Goal: Task Accomplishment & Management: Manage account settings

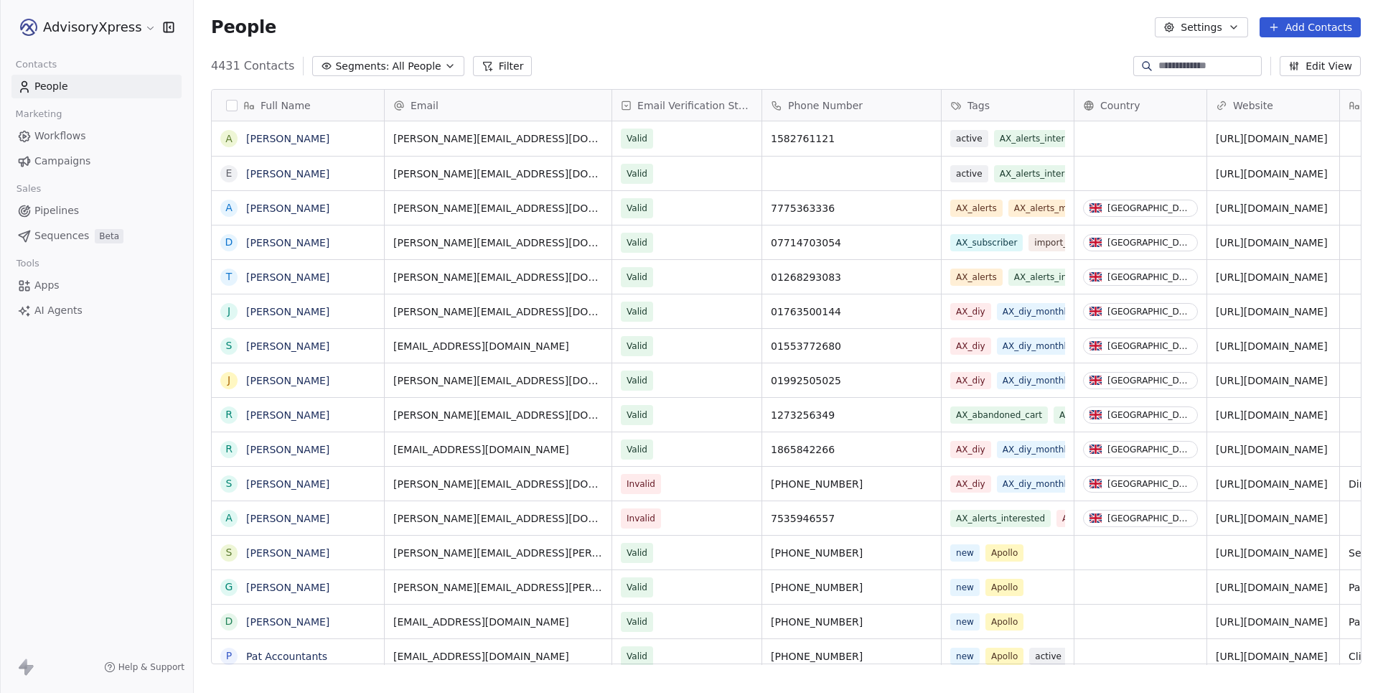
scroll to position [609, 1183]
click at [55, 128] on span "Workflows" at bounding box center [60, 135] width 52 height 15
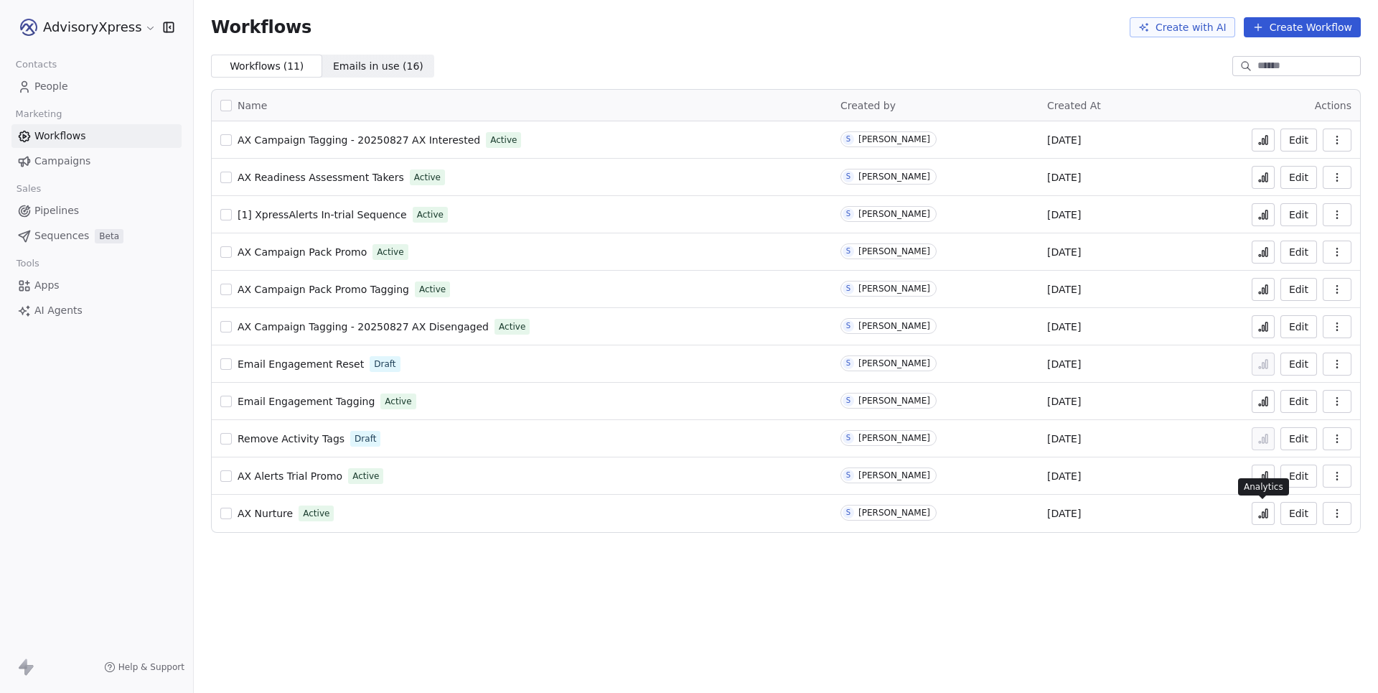
click at [1261, 517] on icon at bounding box center [1262, 512] width 11 height 11
click at [86, 88] on link "People" at bounding box center [96, 87] width 170 height 24
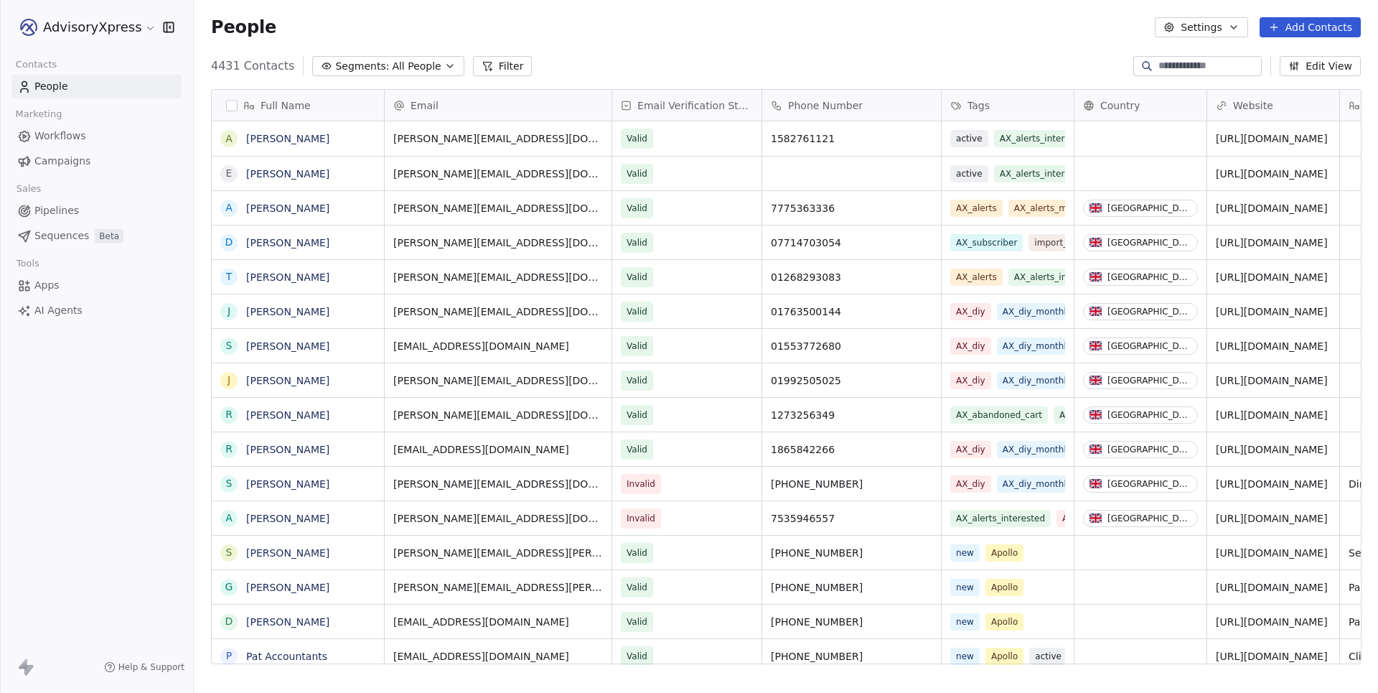
scroll to position [609, 1183]
click at [1168, 69] on input at bounding box center [1208, 66] width 100 height 14
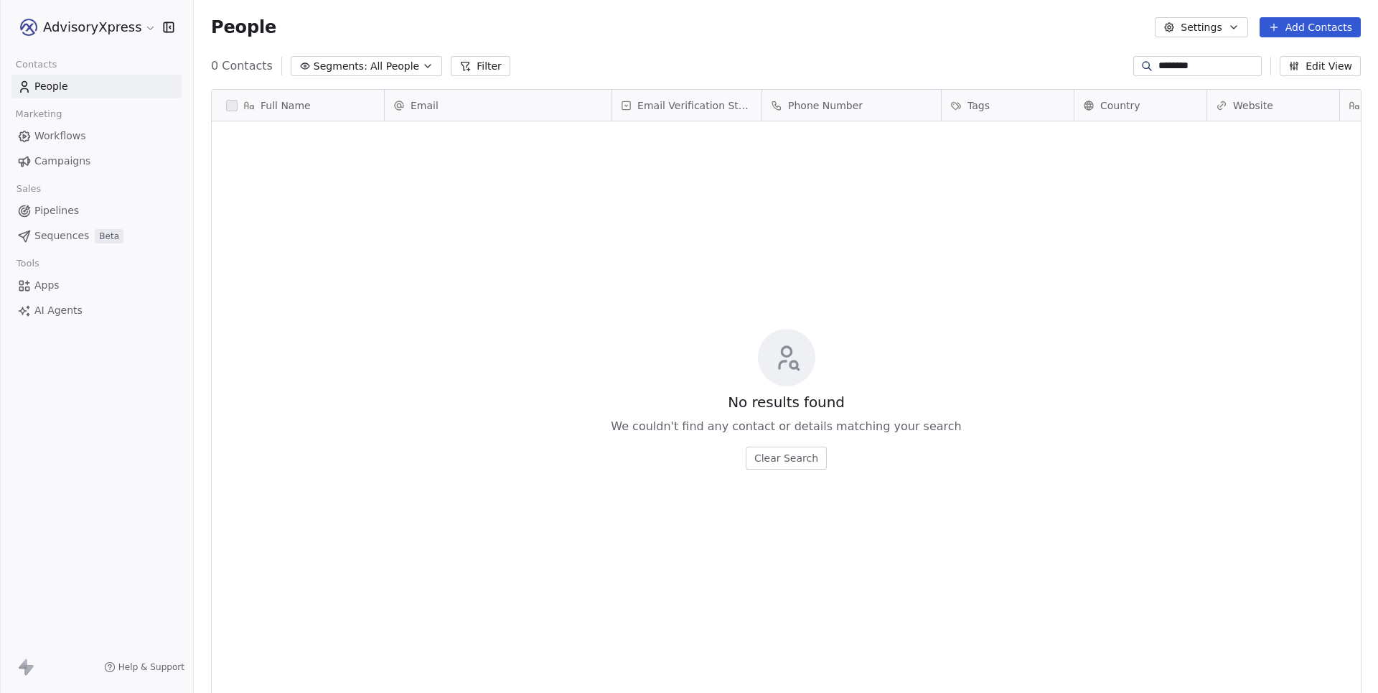
type input "********"
click at [1305, 27] on button "Add Contacts" at bounding box center [1309, 27] width 101 height 20
click at [1295, 51] on span "Create new contact" at bounding box center [1311, 58] width 98 height 15
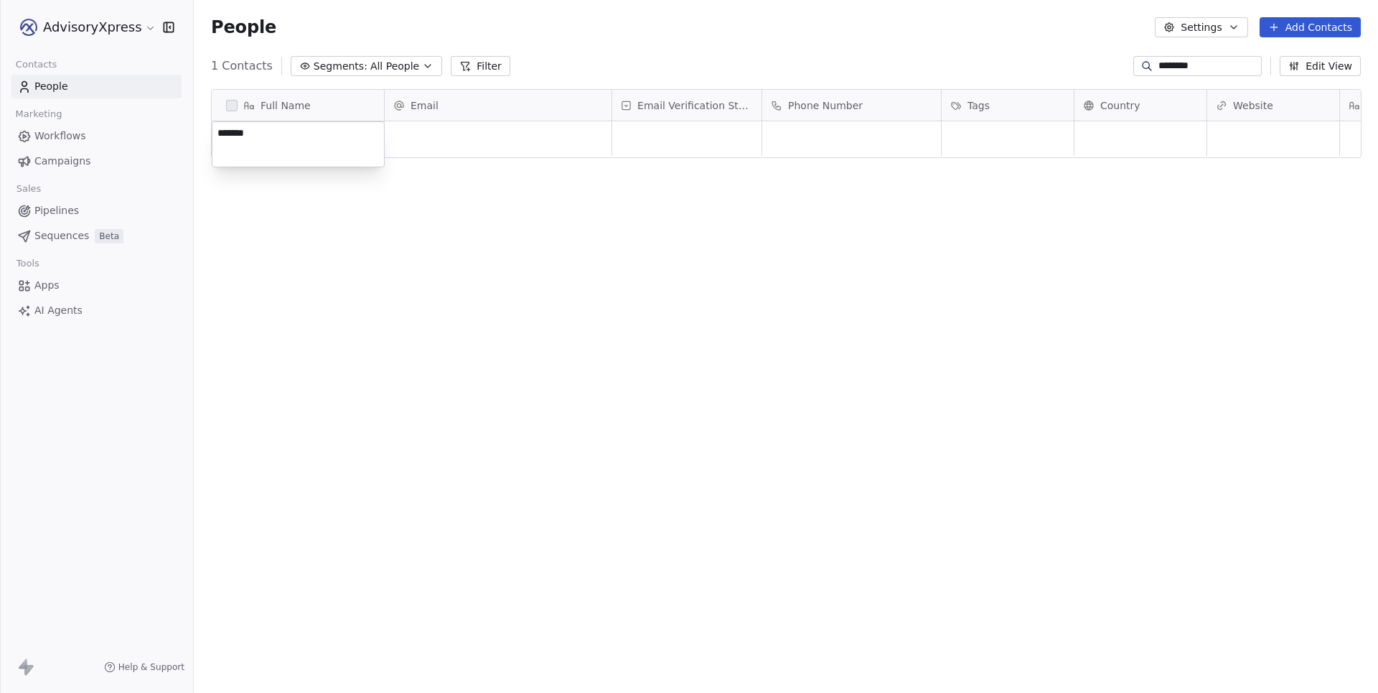
type textarea "********"
click at [406, 176] on html "AdvisoryXpress Contacts People Marketing Workflows Campaigns Sales Pipelines Se…" at bounding box center [689, 346] width 1378 height 693
click at [463, 136] on div "grid" at bounding box center [498, 138] width 227 height 34
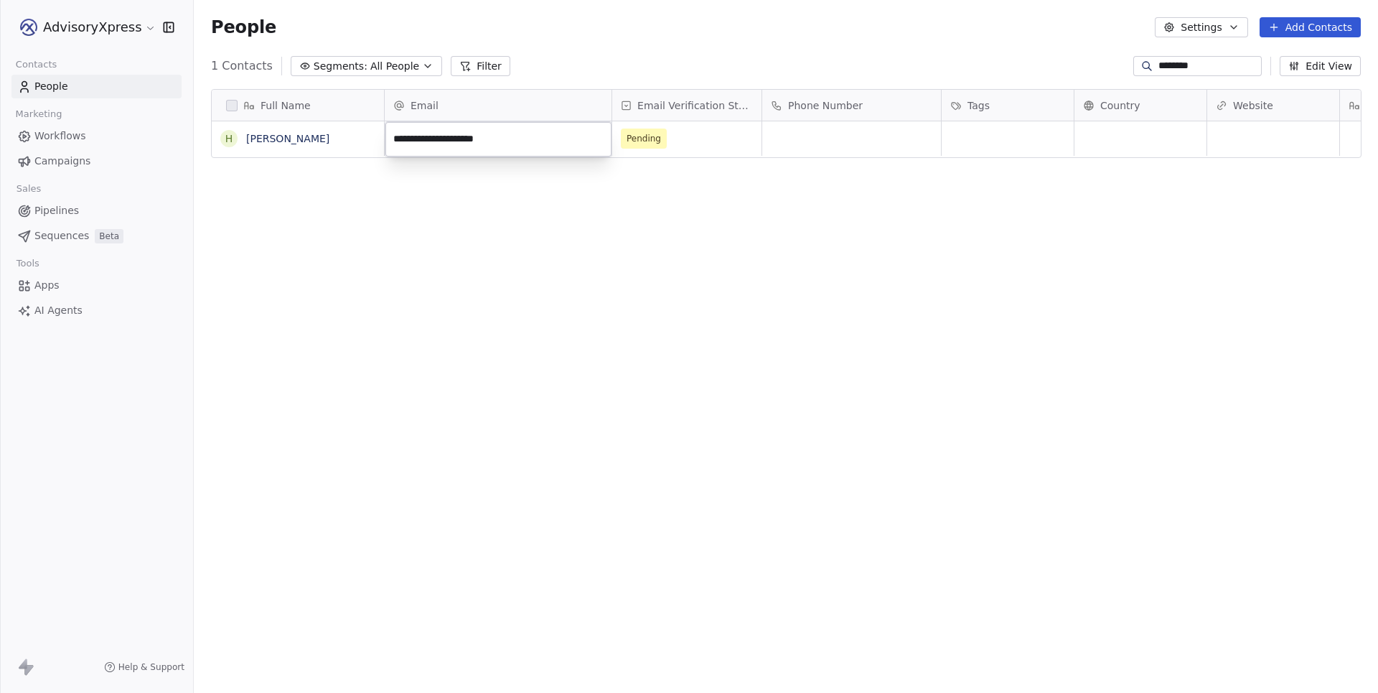
type input "**********"
click at [1003, 139] on div "grid" at bounding box center [1008, 138] width 132 height 34
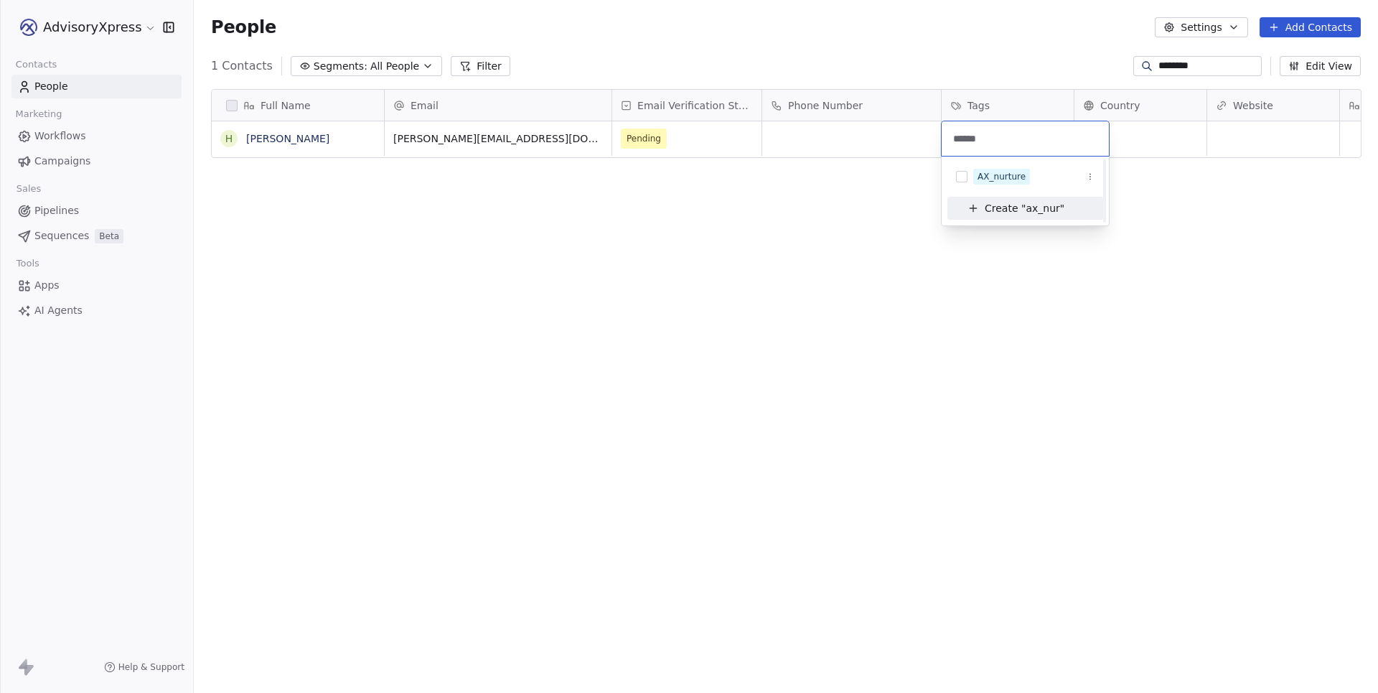
scroll to position [0, 0]
type input "******"
click at [962, 175] on button "Suggestions" at bounding box center [961, 176] width 11 height 11
click at [636, 268] on html "AdvisoryXpress Contacts People Marketing Workflows Campaigns Sales Pipelines Se…" at bounding box center [689, 346] width 1378 height 693
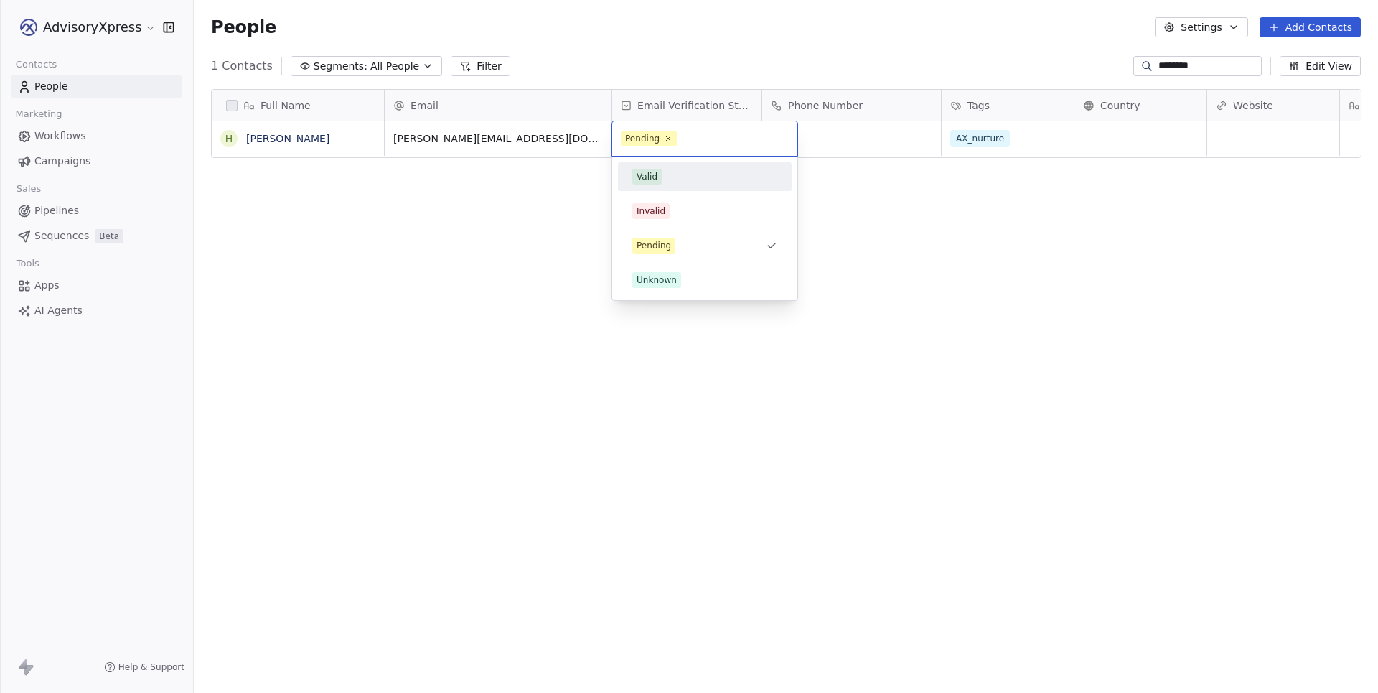
click at [672, 179] on div "Valid" at bounding box center [704, 177] width 145 height 16
click at [747, 279] on div "Full Name [PERSON_NAME] Email Email Verification Status Phone Number Tags Count…" at bounding box center [786, 382] width 1184 height 609
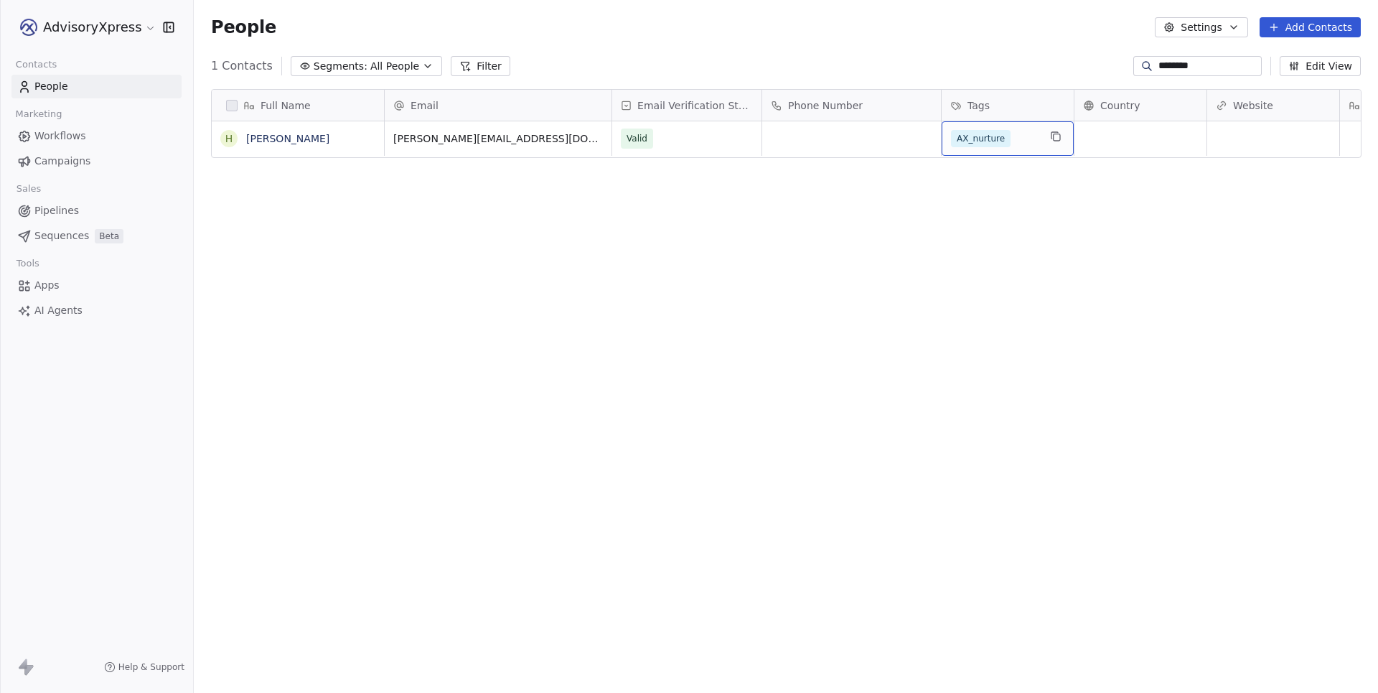
click at [1031, 142] on div "AX_nurture" at bounding box center [995, 138] width 88 height 17
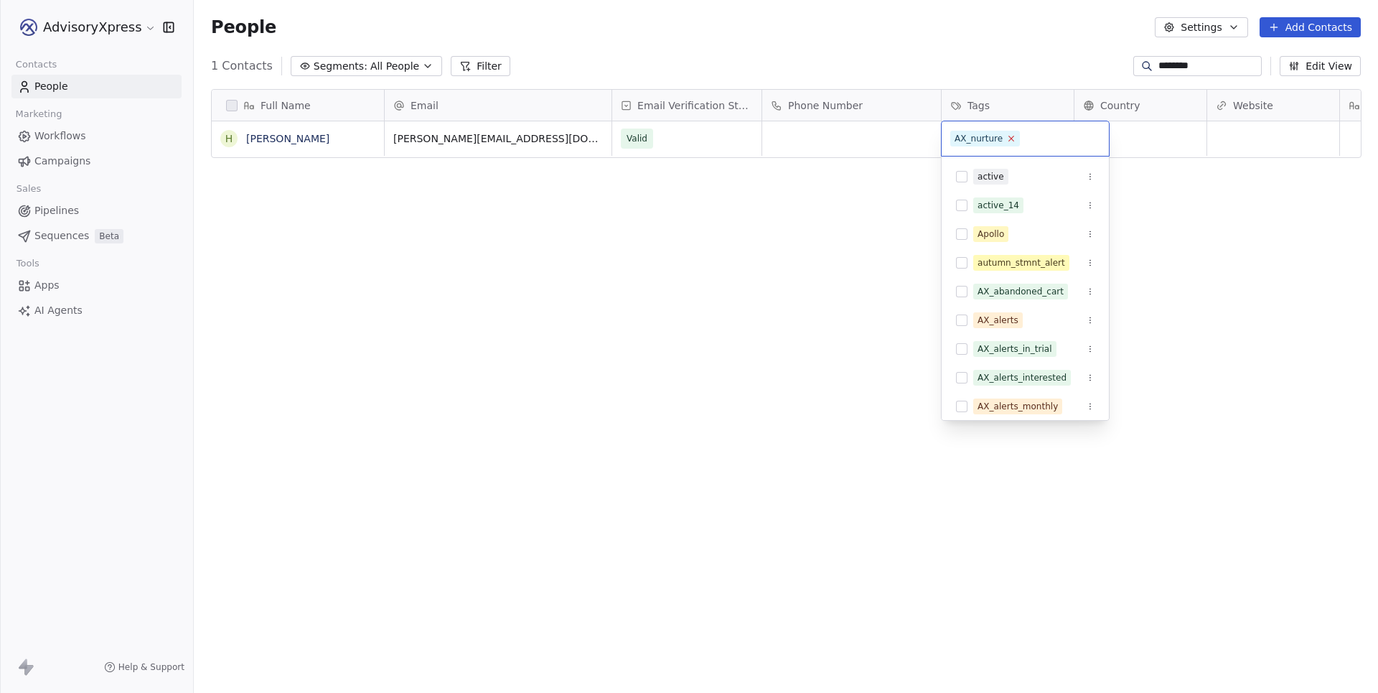
click at [1013, 141] on icon at bounding box center [1011, 137] width 9 height 9
click at [742, 262] on html "AdvisoryXpress Contacts People Marketing Workflows Campaigns Sales Pipelines Se…" at bounding box center [689, 346] width 1378 height 693
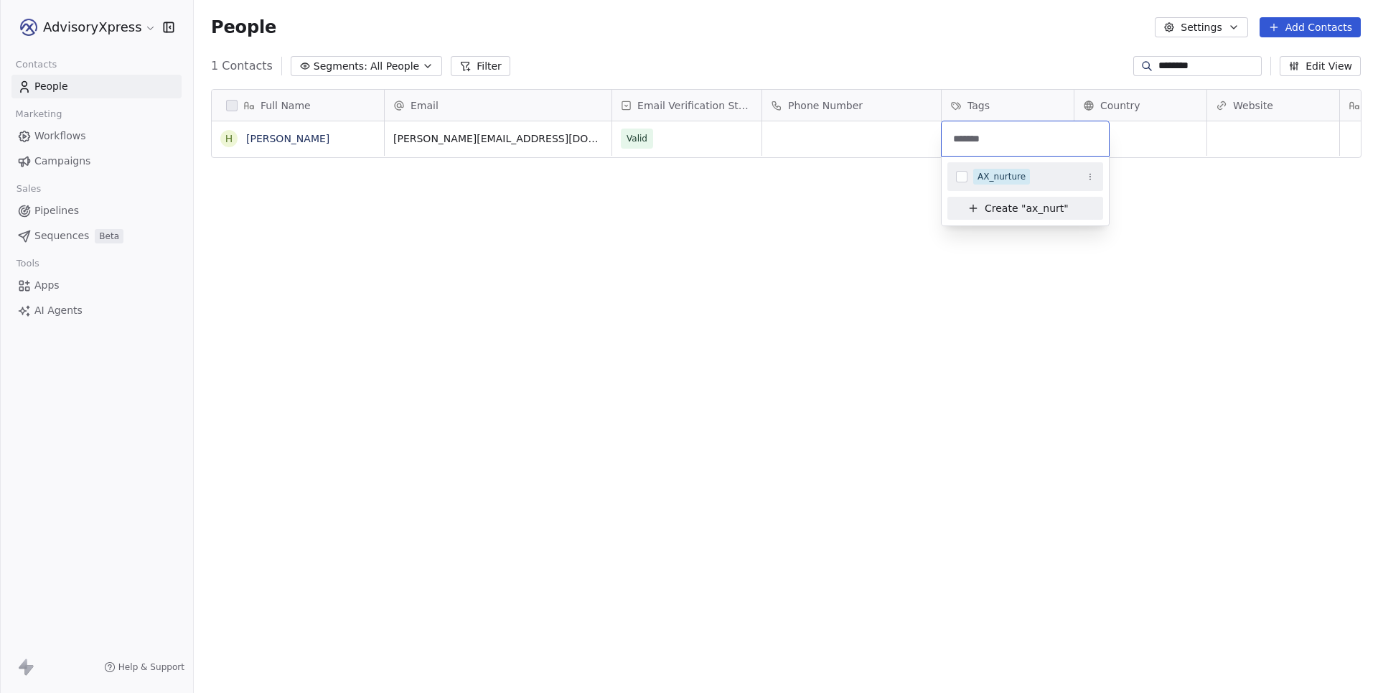
type input "*******"
click at [964, 174] on button "Suggestions" at bounding box center [961, 176] width 11 height 11
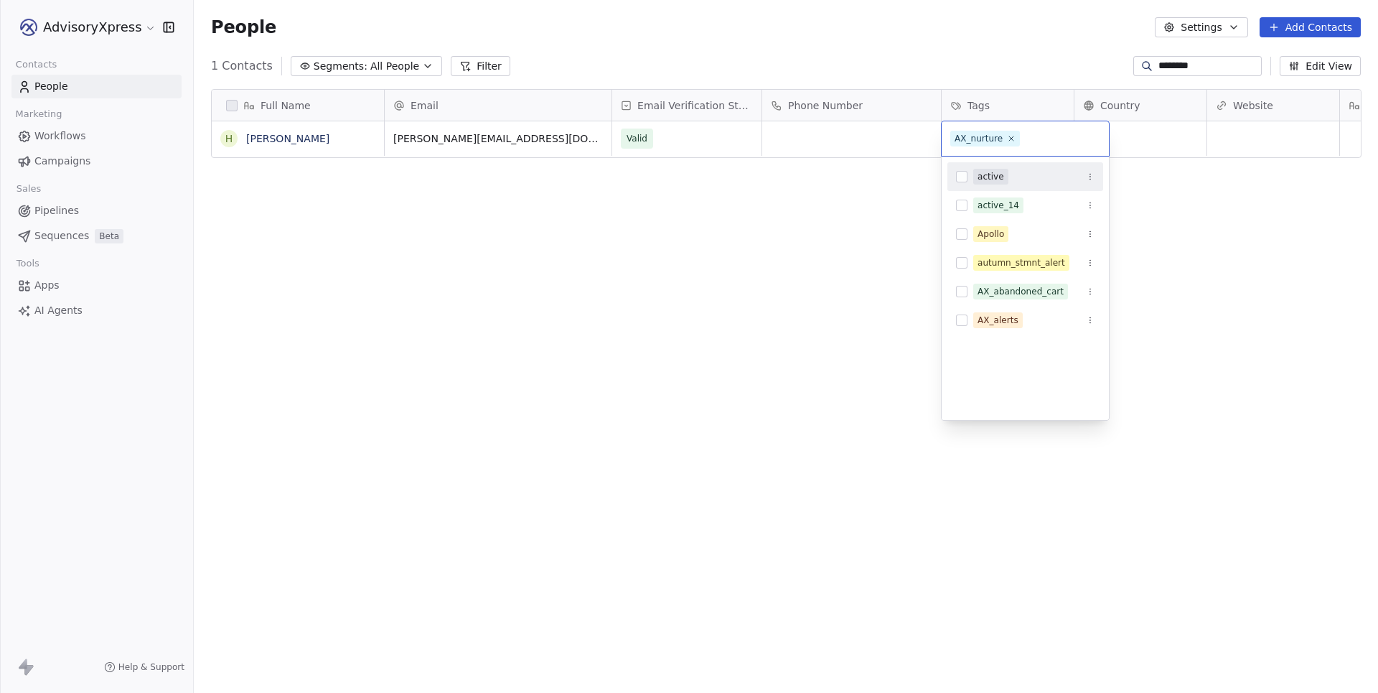
click at [817, 244] on html "AdvisoryXpress Contacts People Marketing Workflows Campaigns Sales Pipelines Se…" at bounding box center [689, 346] width 1378 height 693
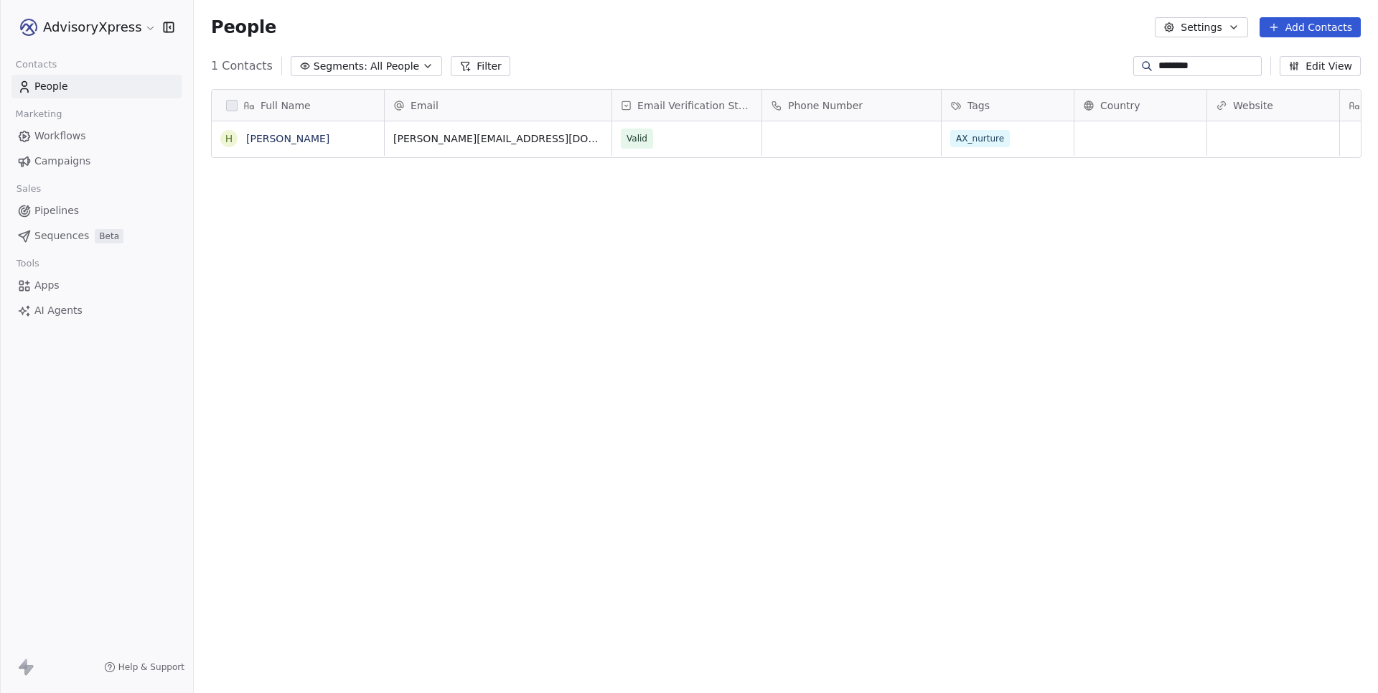
click at [772, 371] on div "Full Name [PERSON_NAME] Email Email Verification Status Phone Number Tags Count…" at bounding box center [786, 382] width 1184 height 609
click at [489, 70] on button "Filter" at bounding box center [481, 66] width 60 height 20
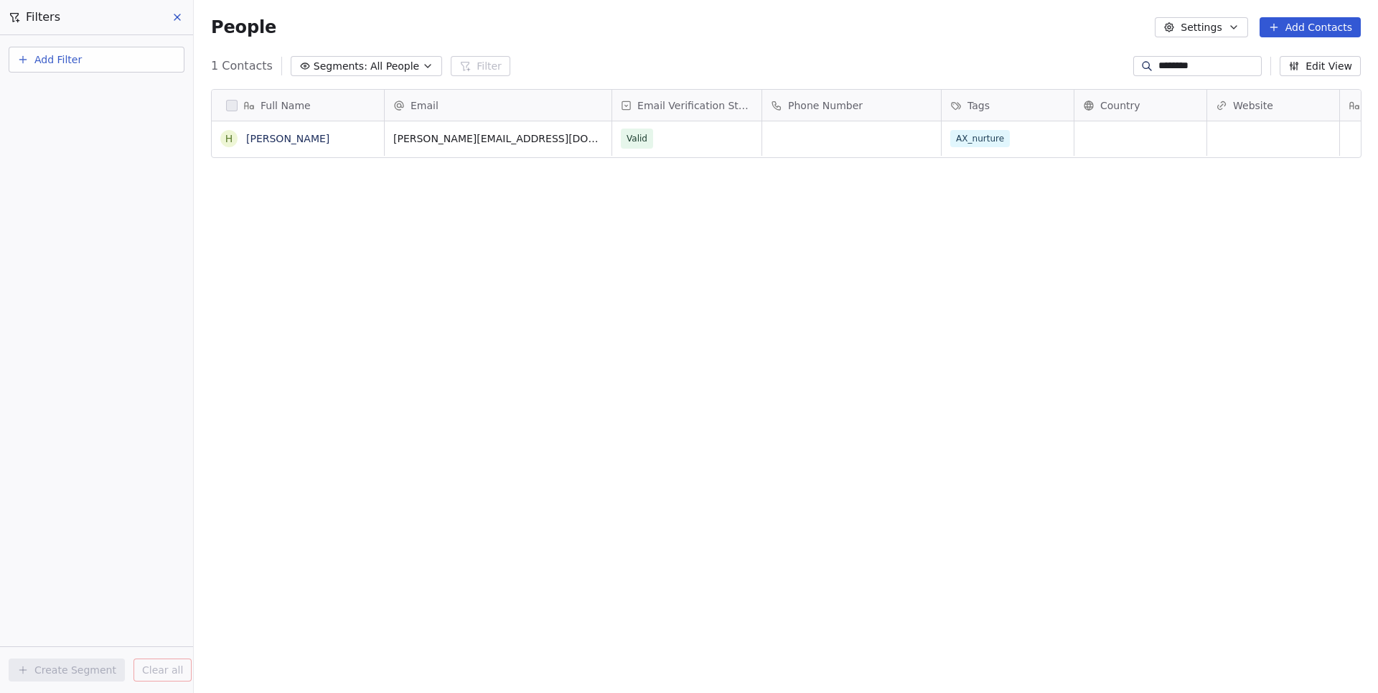
click at [92, 58] on button "Add Filter" at bounding box center [97, 60] width 176 height 26
click at [82, 93] on span "Contact properties" at bounding box center [70, 93] width 93 height 15
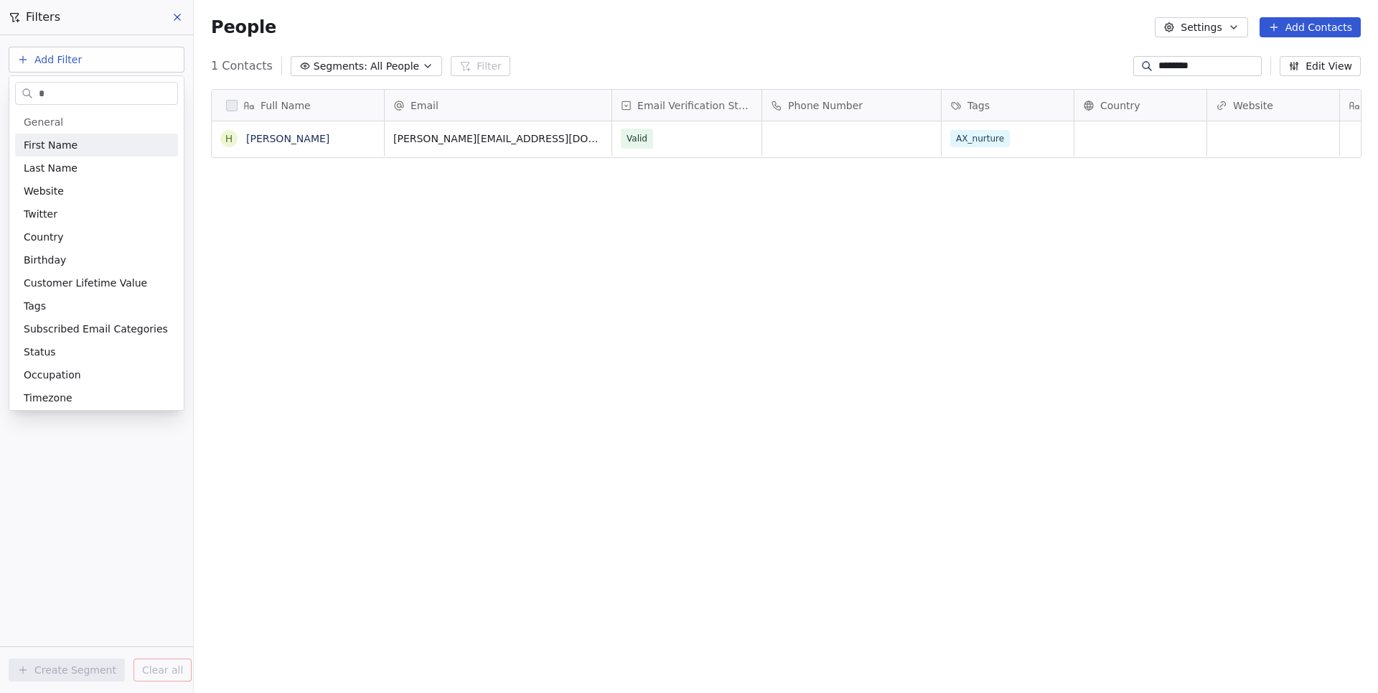
type input "**"
click at [58, 149] on div "Tags" at bounding box center [97, 145] width 146 height 14
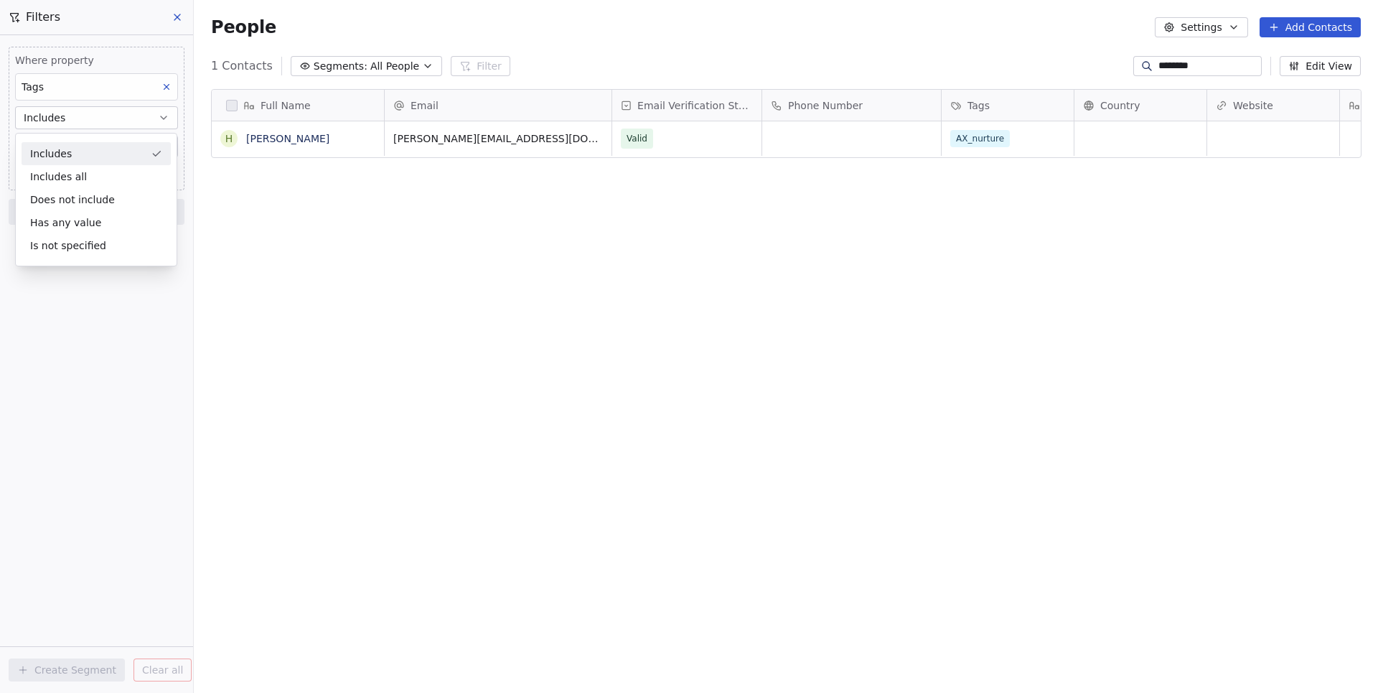
click at [73, 159] on div "Includes" at bounding box center [96, 153] width 149 height 23
click at [75, 147] on body "AdvisoryXpress Contacts People Marketing Workflows Campaigns Sales Pipelines Se…" at bounding box center [689, 346] width 1378 height 693
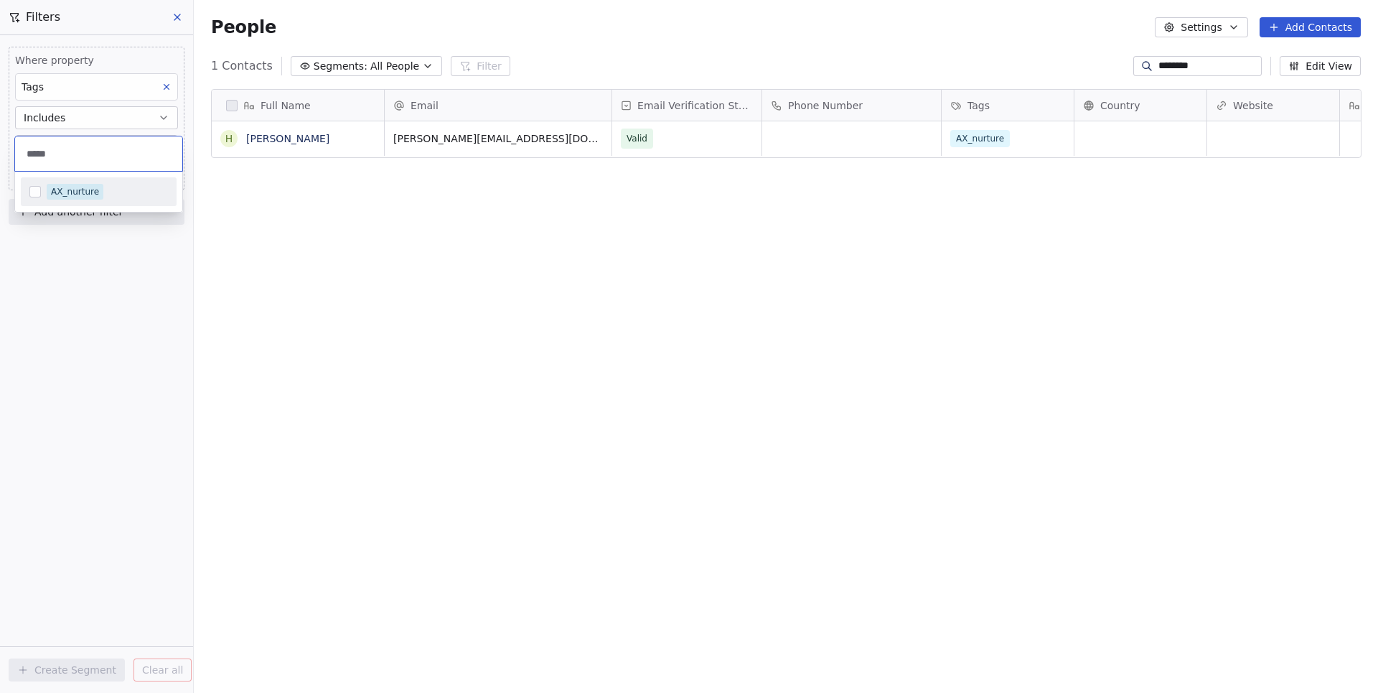
type input "*****"
click at [39, 191] on button "Suggestions" at bounding box center [34, 191] width 11 height 11
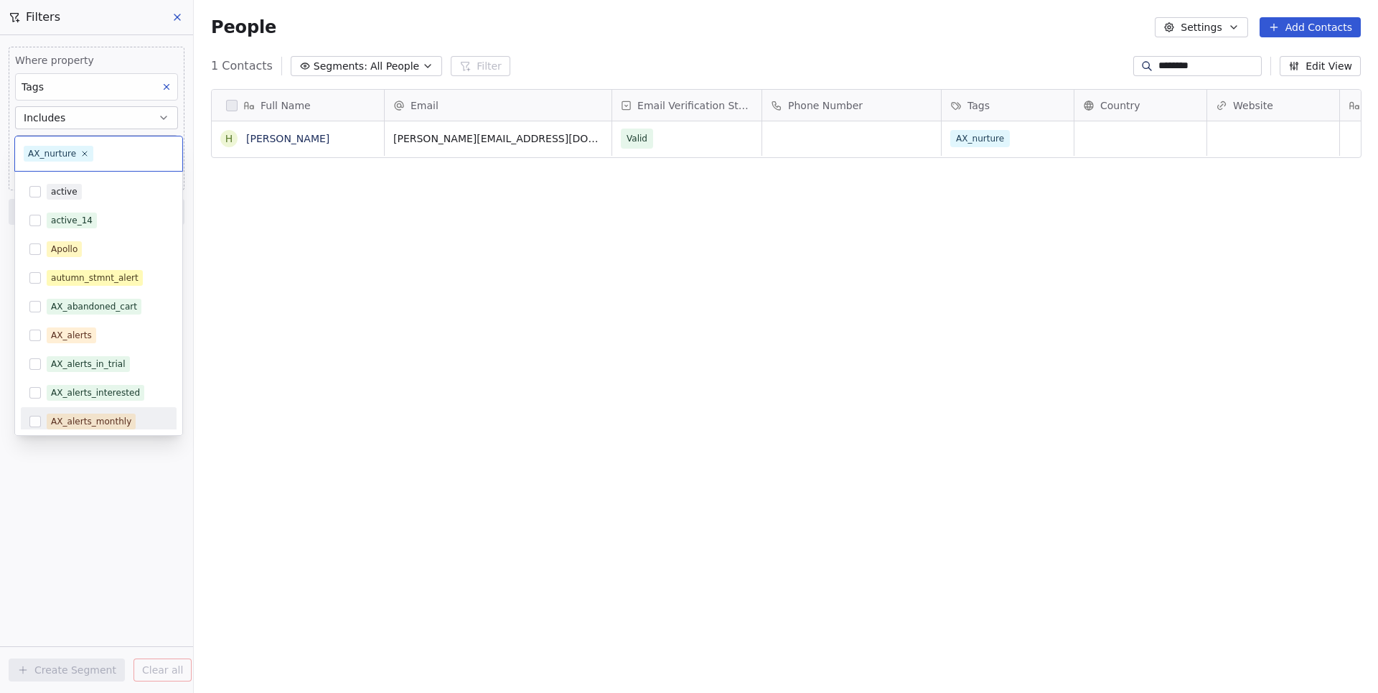
click at [110, 527] on html "AdvisoryXpress Contacts People Marketing Workflows Campaigns Sales Pipelines Se…" at bounding box center [689, 346] width 1378 height 693
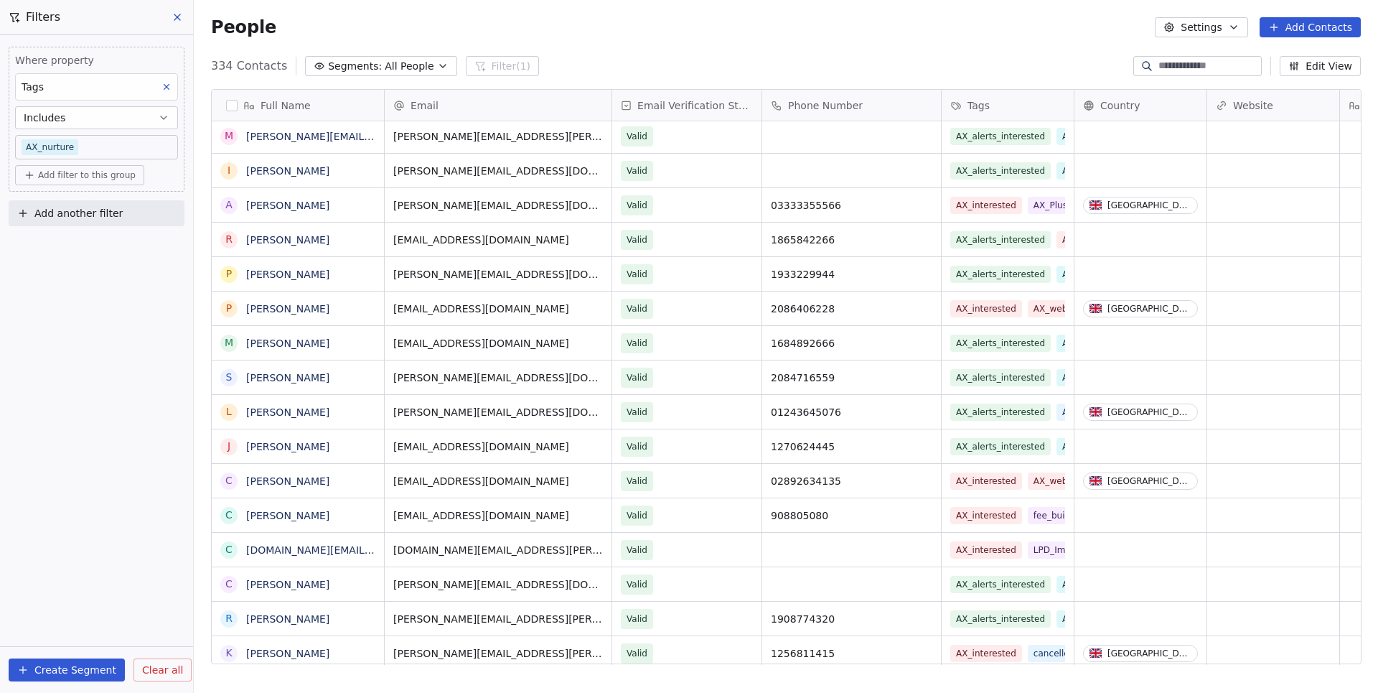
click at [184, 15] on button at bounding box center [178, 17] width 22 height 20
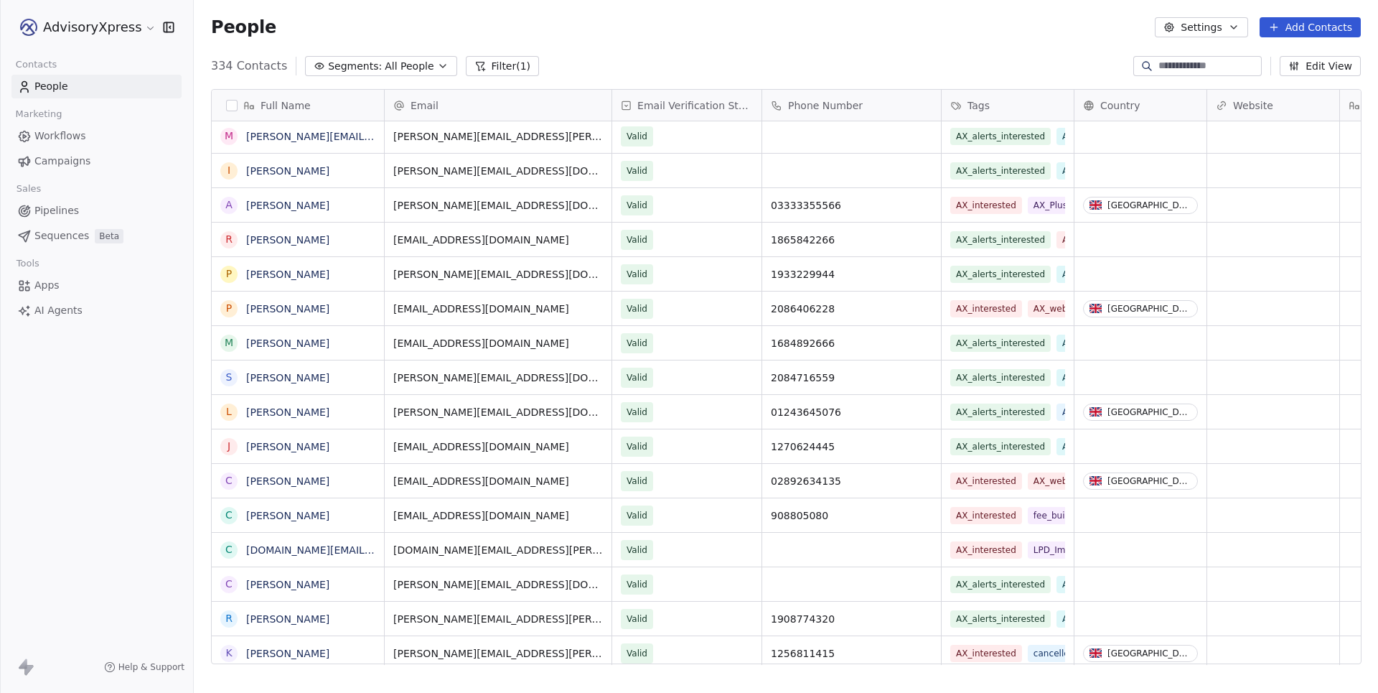
click at [67, 139] on span "Workflows" at bounding box center [60, 135] width 52 height 15
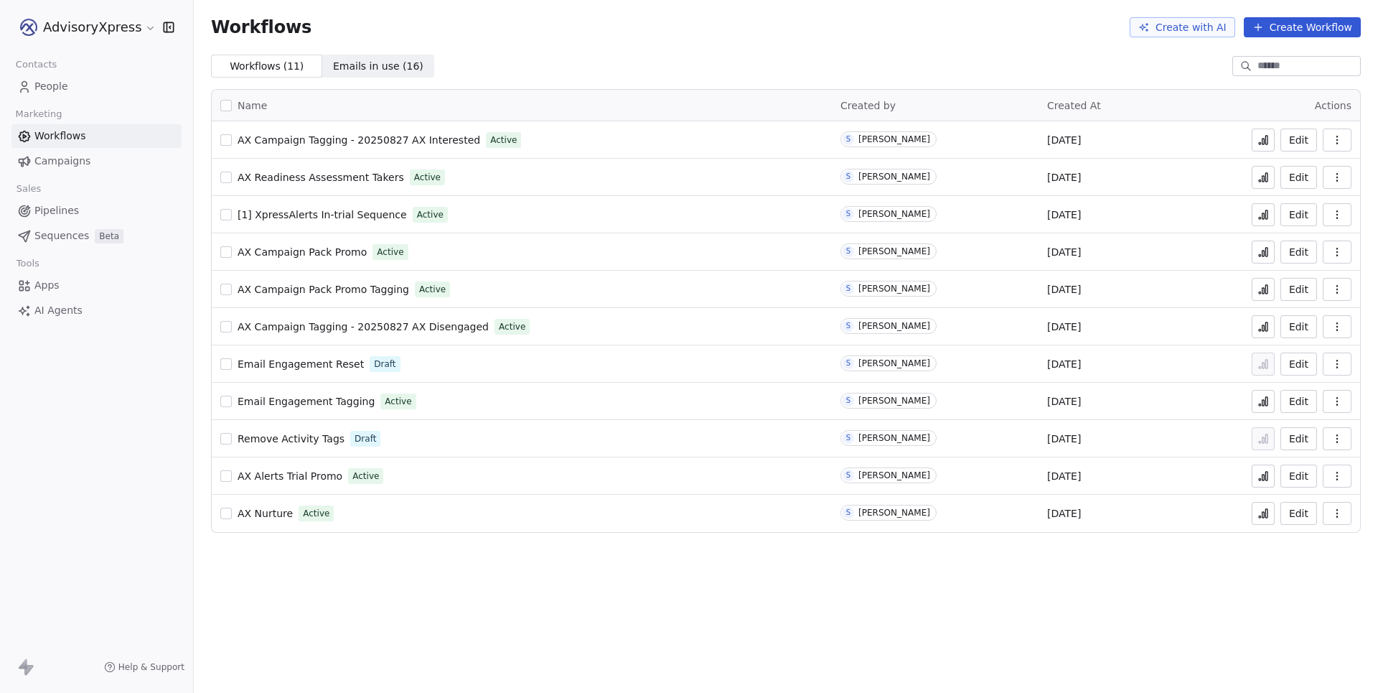
click at [259, 518] on link "AX Nurture" at bounding box center [265, 513] width 55 height 14
